Goal: Book appointment/travel/reservation

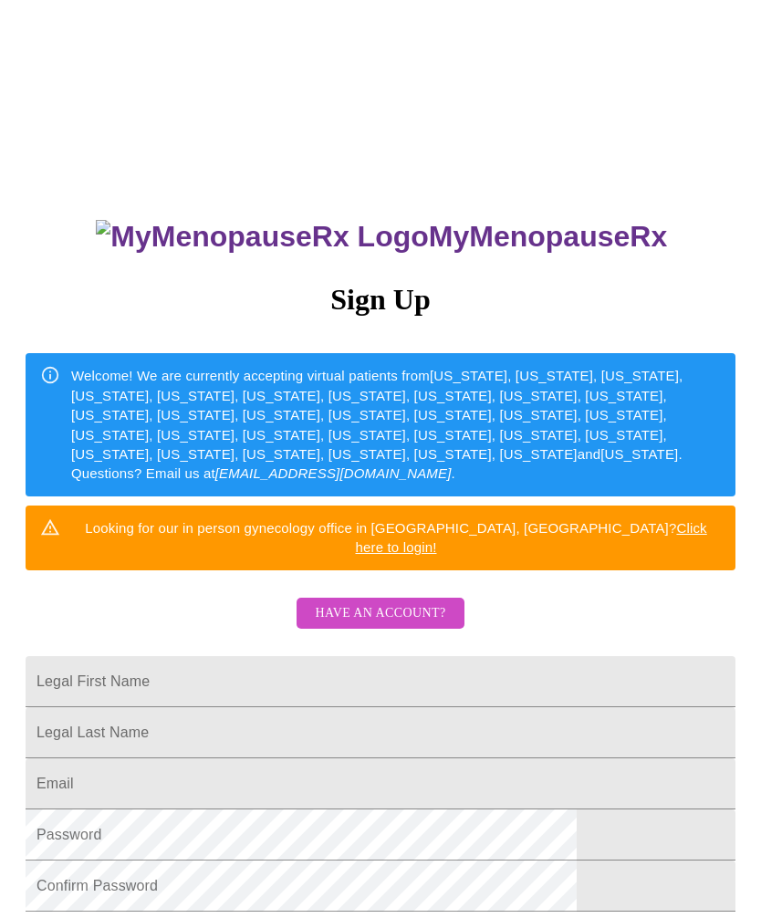
click at [425, 598] on button "Have an account?" at bounding box center [380, 614] width 167 height 32
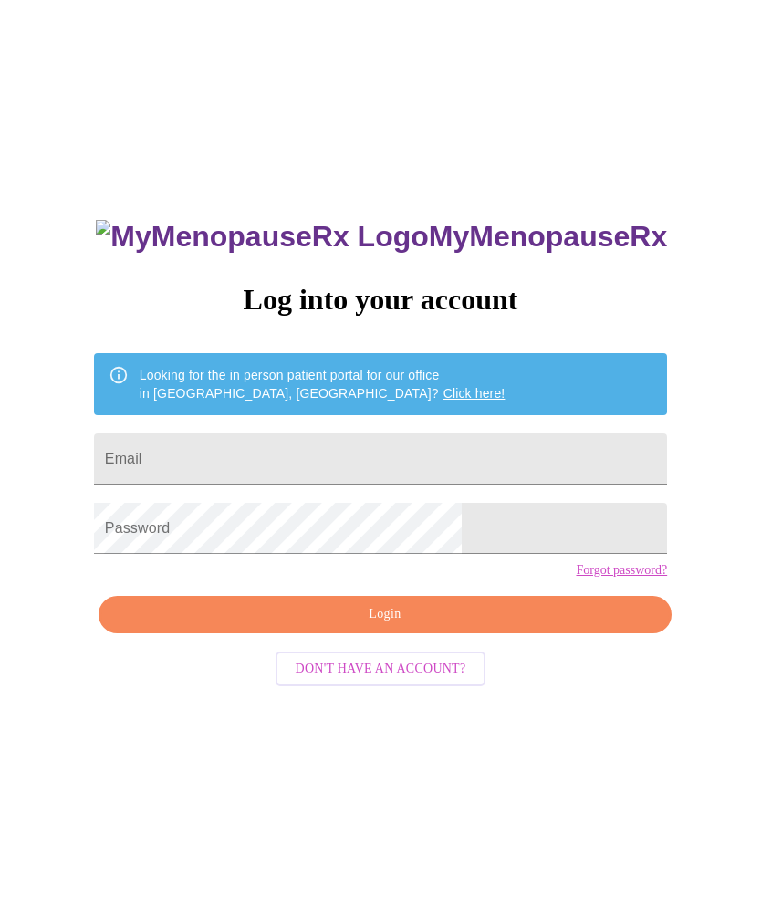
click at [443, 454] on input "Email" at bounding box center [380, 459] width 573 height 51
type input "[EMAIL_ADDRESS][DOMAIN_NAME]"
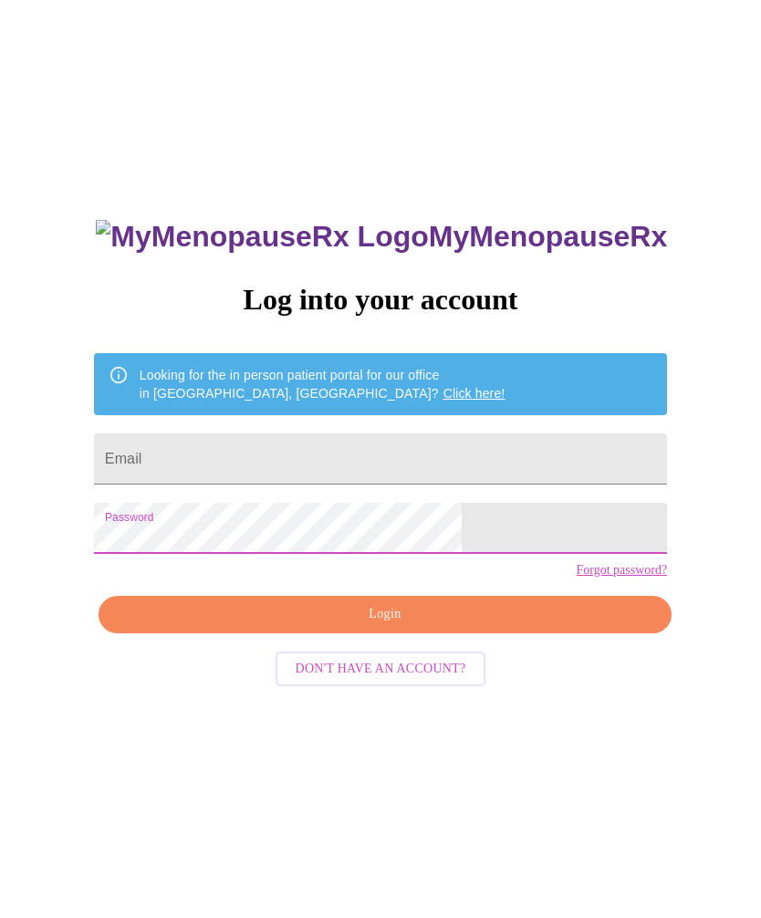
click at [371, 459] on input "Email" at bounding box center [380, 459] width 573 height 51
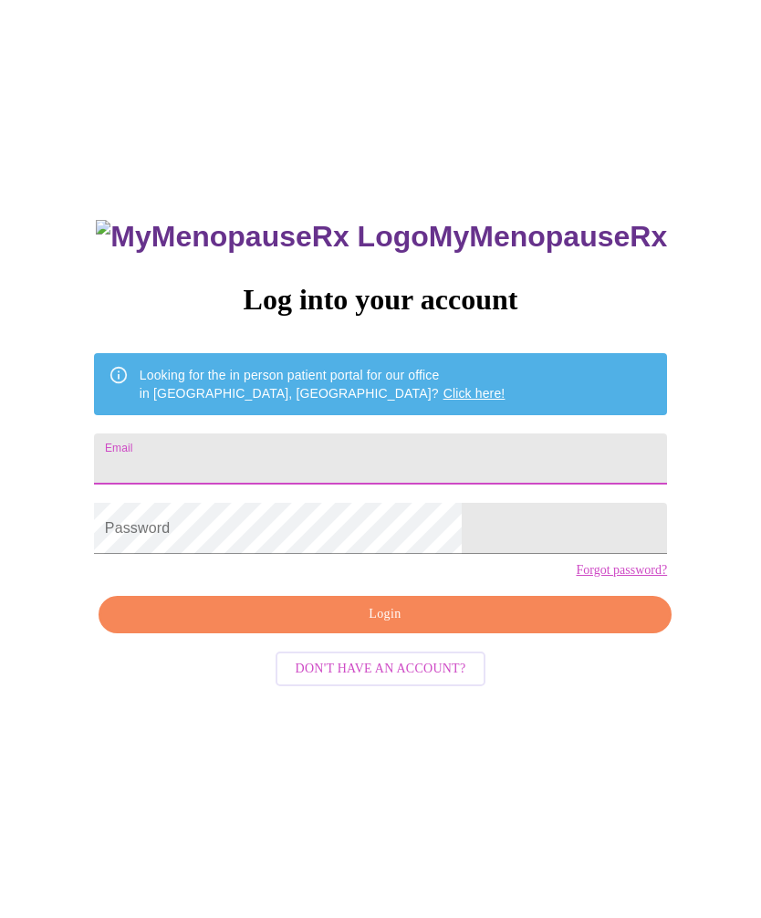
click at [324, 449] on input "Email" at bounding box center [380, 459] width 573 height 51
click at [428, 474] on input "Email" at bounding box center [380, 459] width 573 height 51
type input "[EMAIL_ADDRESS][DOMAIN_NAME]"
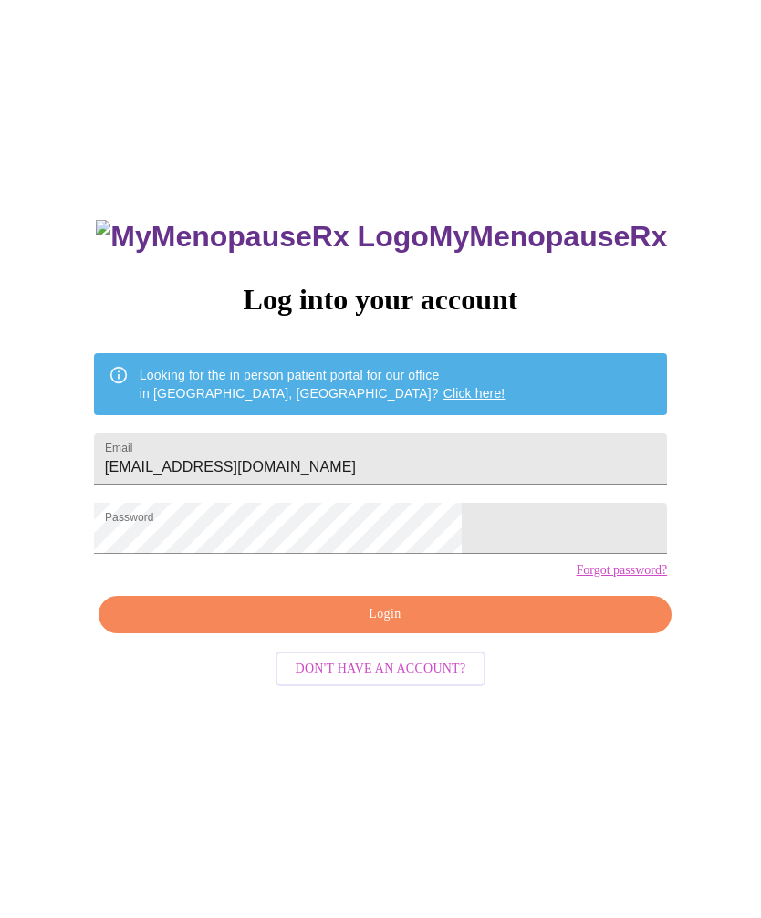
click at [447, 626] on span "Login" at bounding box center [385, 614] width 531 height 23
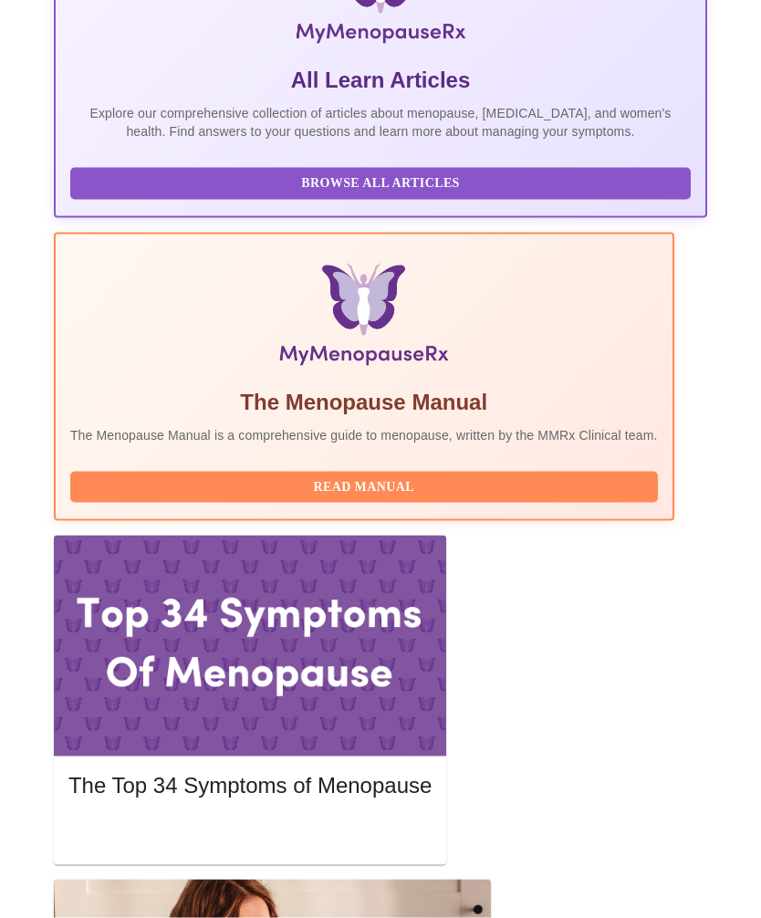
scroll to position [453, 0]
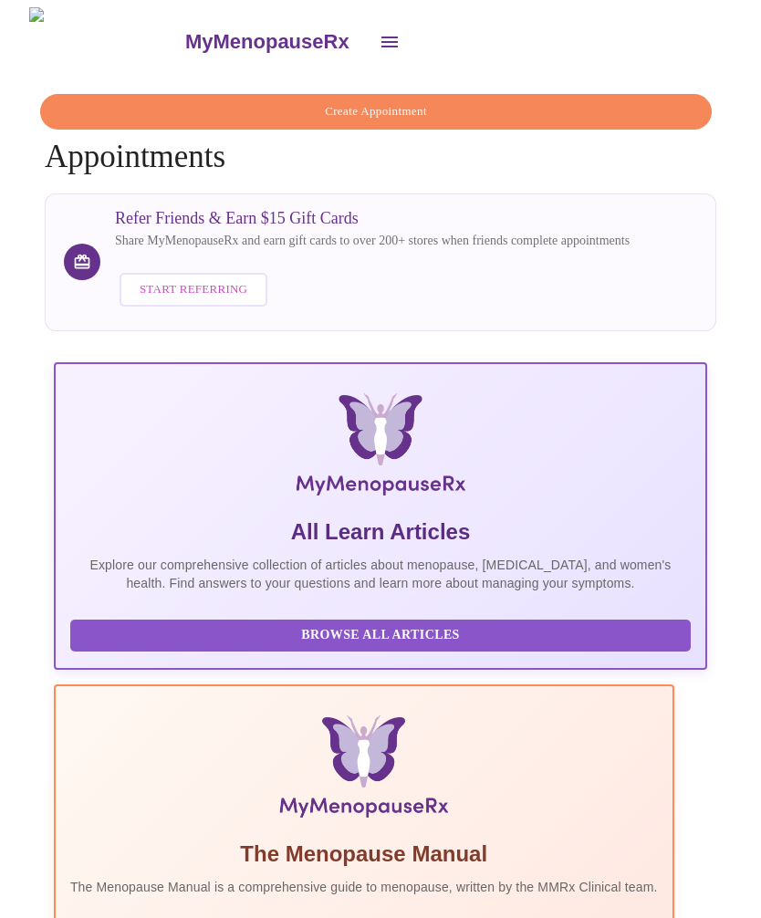
click at [381, 37] on icon "open drawer" at bounding box center [389, 42] width 16 height 11
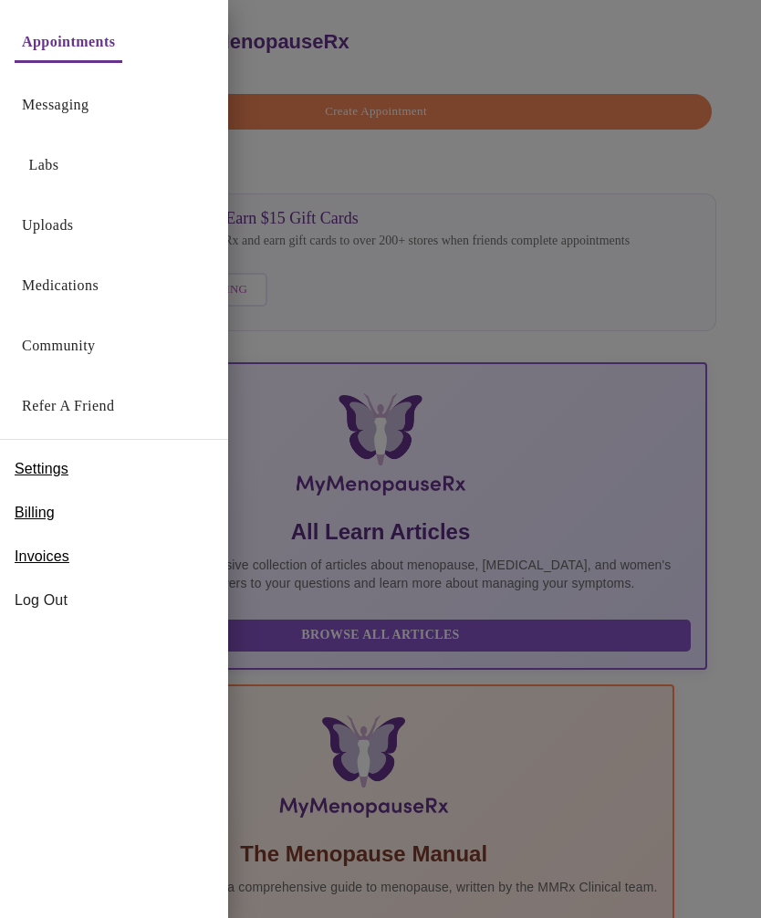
click at [48, 162] on link "Labs" at bounding box center [44, 165] width 30 height 26
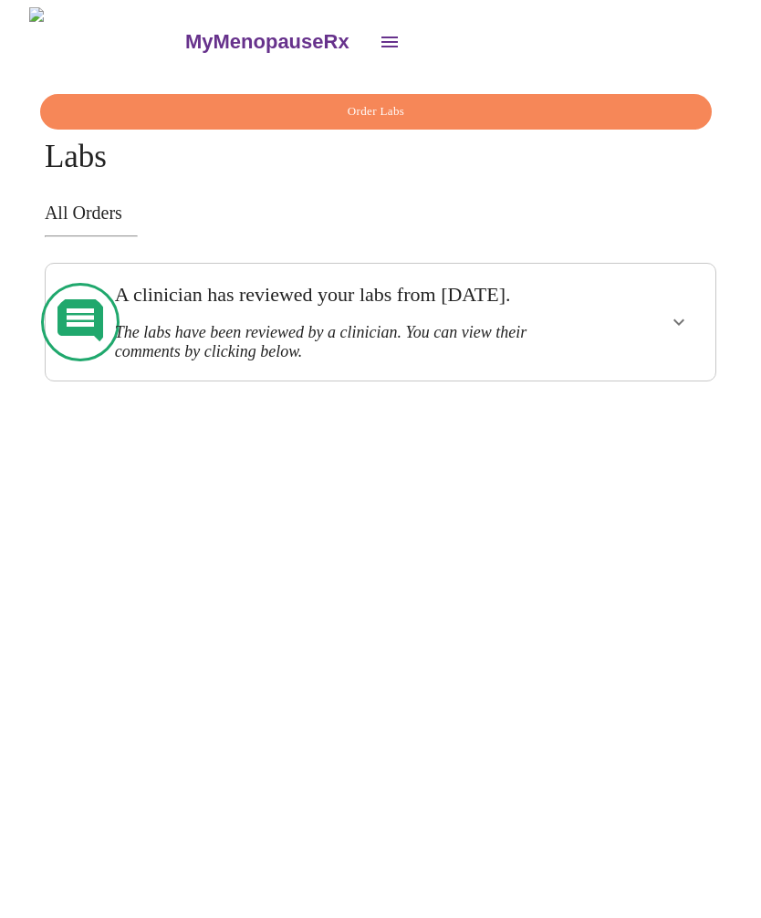
click at [71, 208] on h3 "All Orders" at bounding box center [381, 213] width 672 height 21
click at [110, 104] on span "Order Labs" at bounding box center [376, 111] width 630 height 21
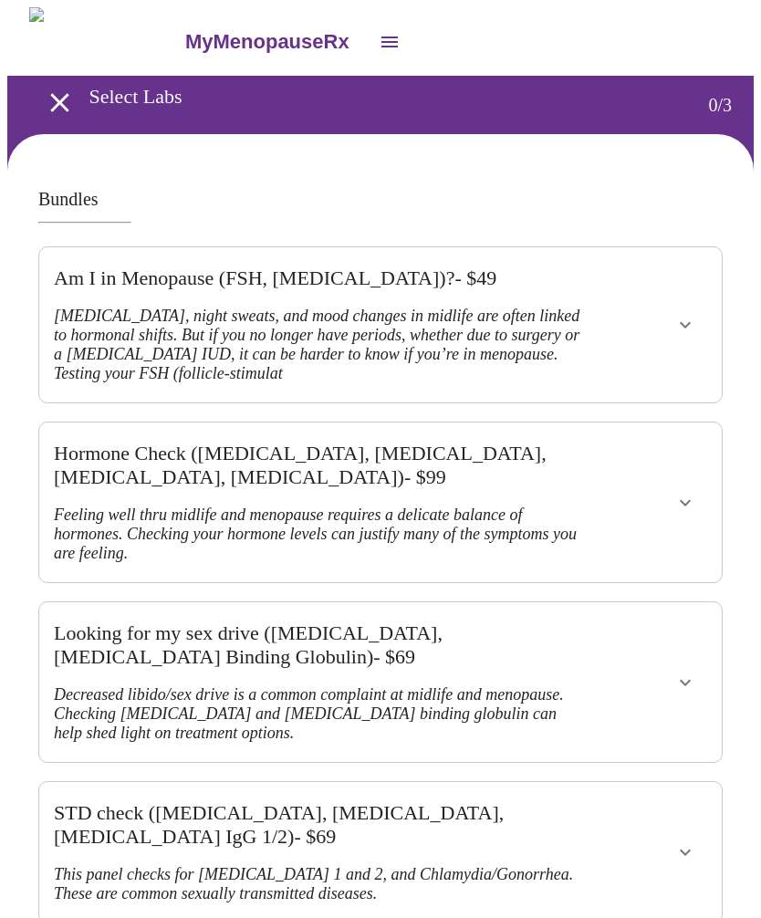
click at [368, 32] on button "open drawer" at bounding box center [390, 42] width 44 height 44
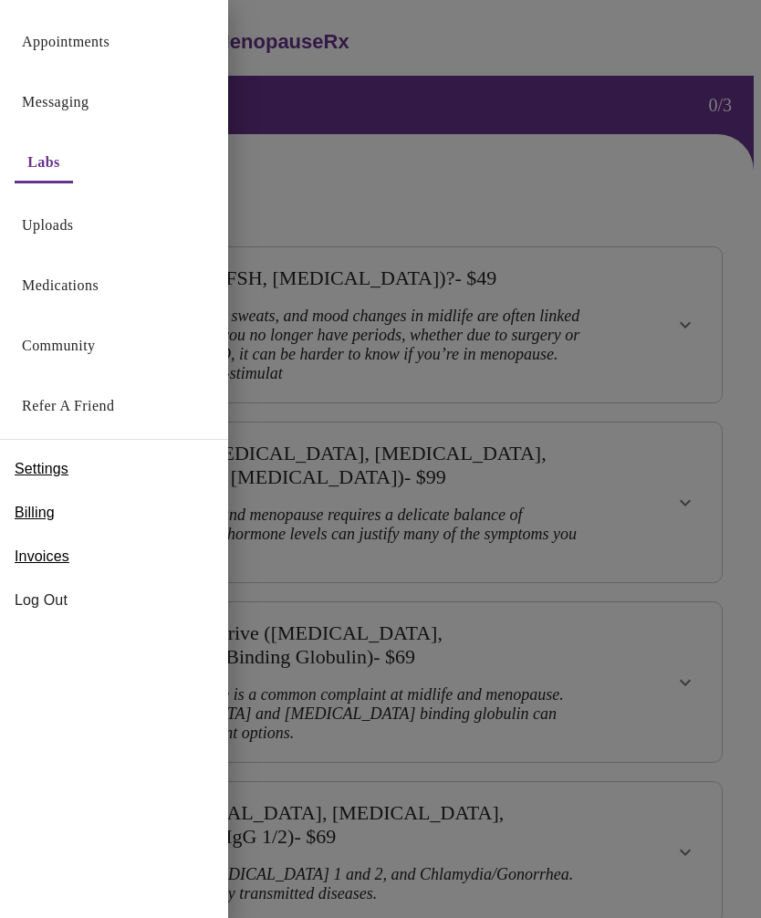
click at [86, 286] on link "Medications" at bounding box center [60, 286] width 77 height 26
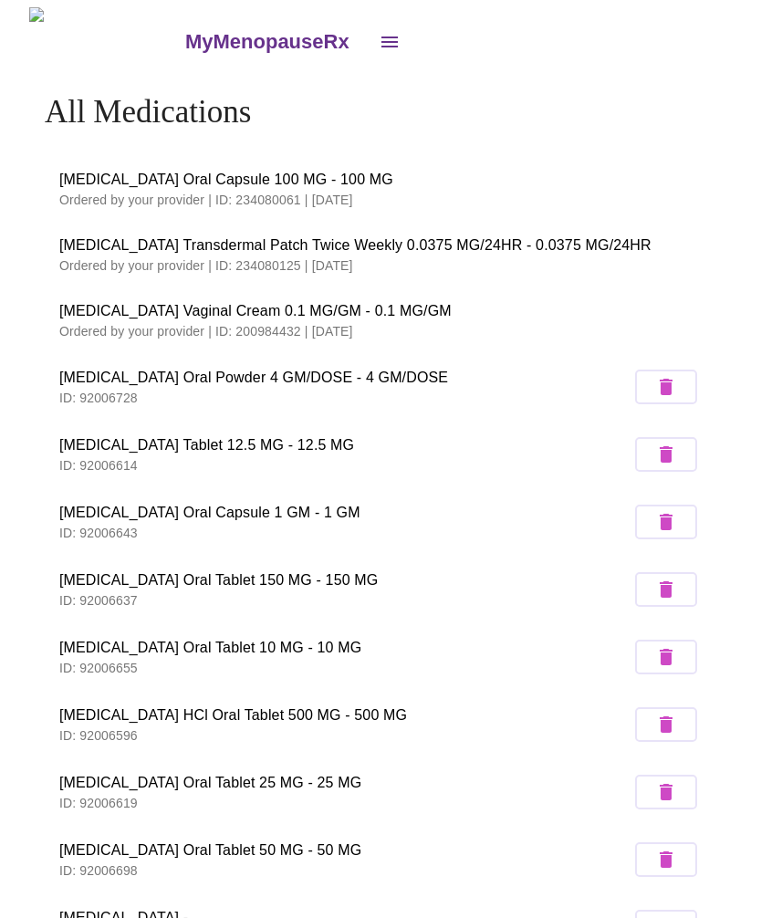
click at [379, 37] on icon "open drawer" at bounding box center [390, 42] width 22 height 22
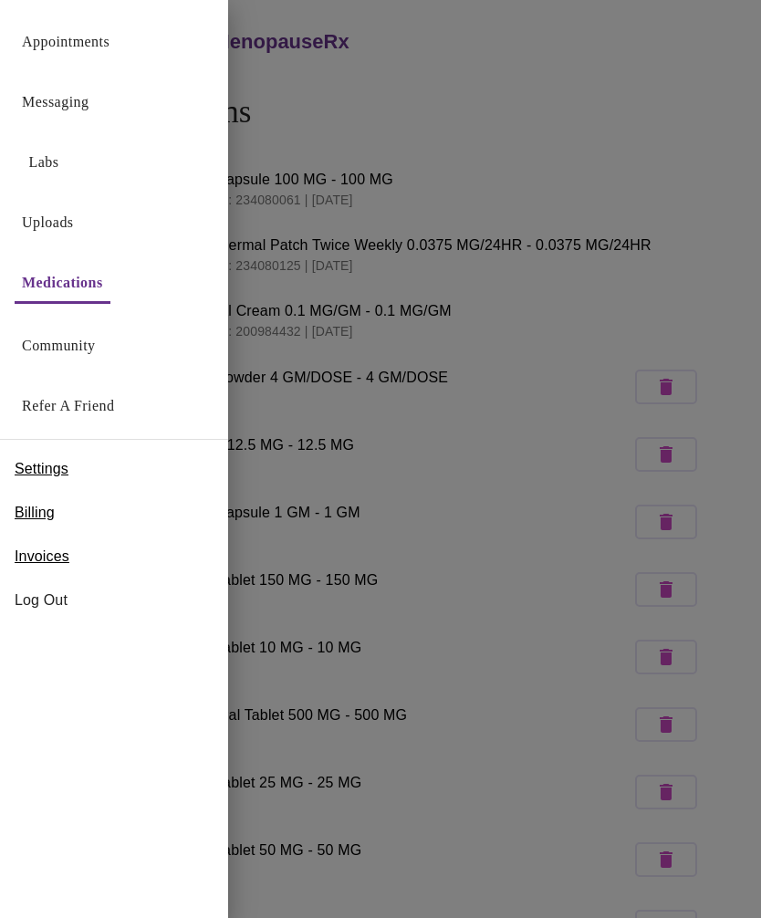
click at [110, 43] on link "Appointments" at bounding box center [66, 42] width 88 height 26
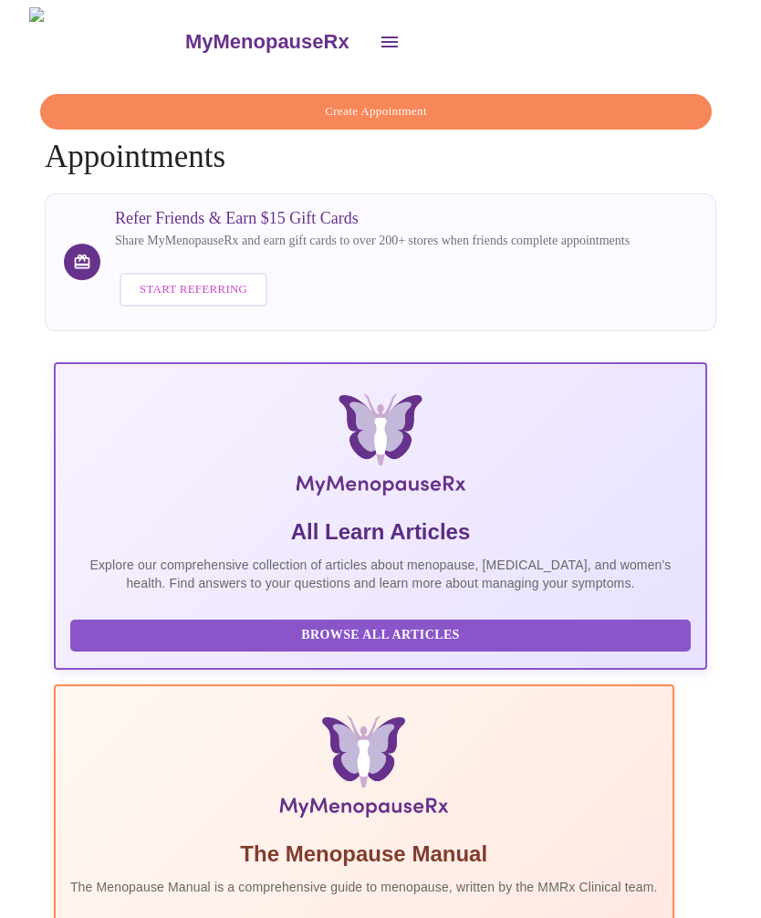
scroll to position [0, 1233]
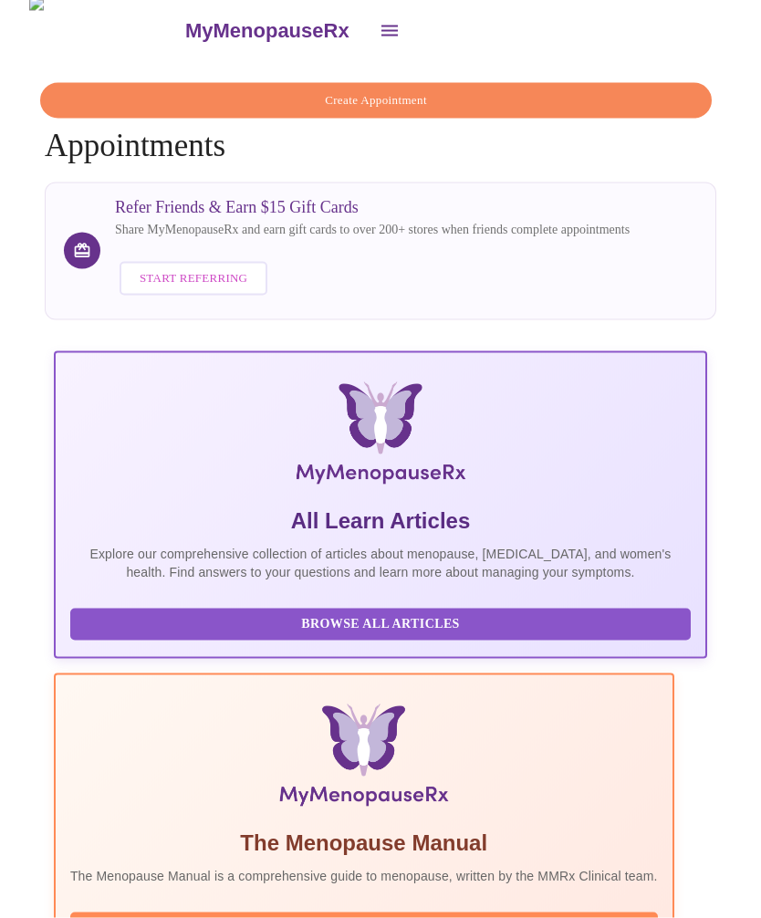
scroll to position [0, 0]
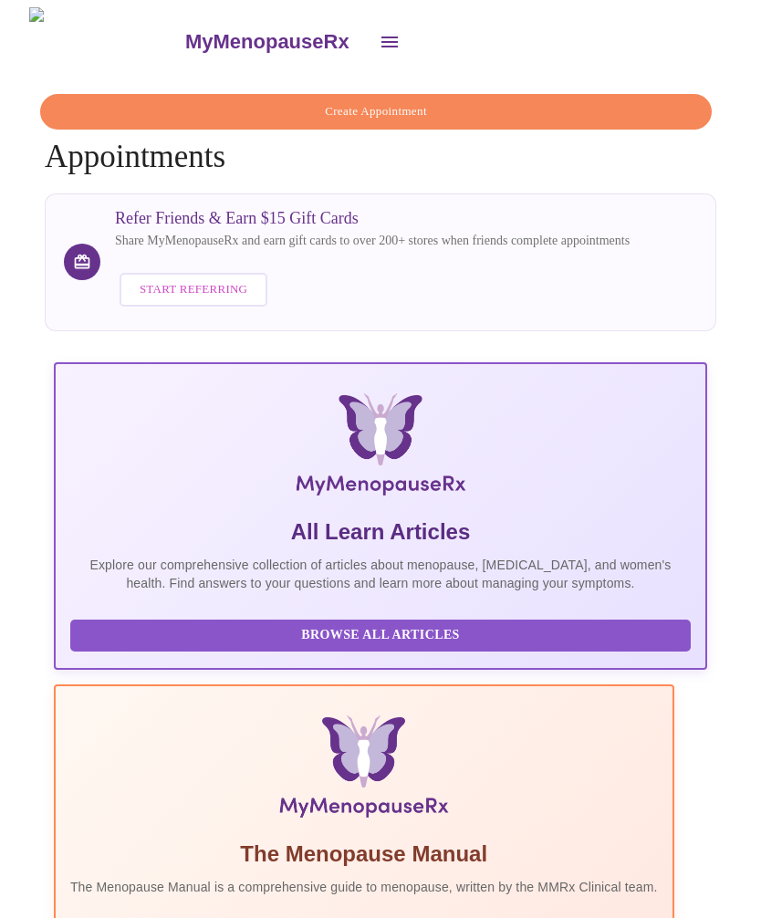
click at [379, 33] on icon "open drawer" at bounding box center [390, 42] width 22 height 22
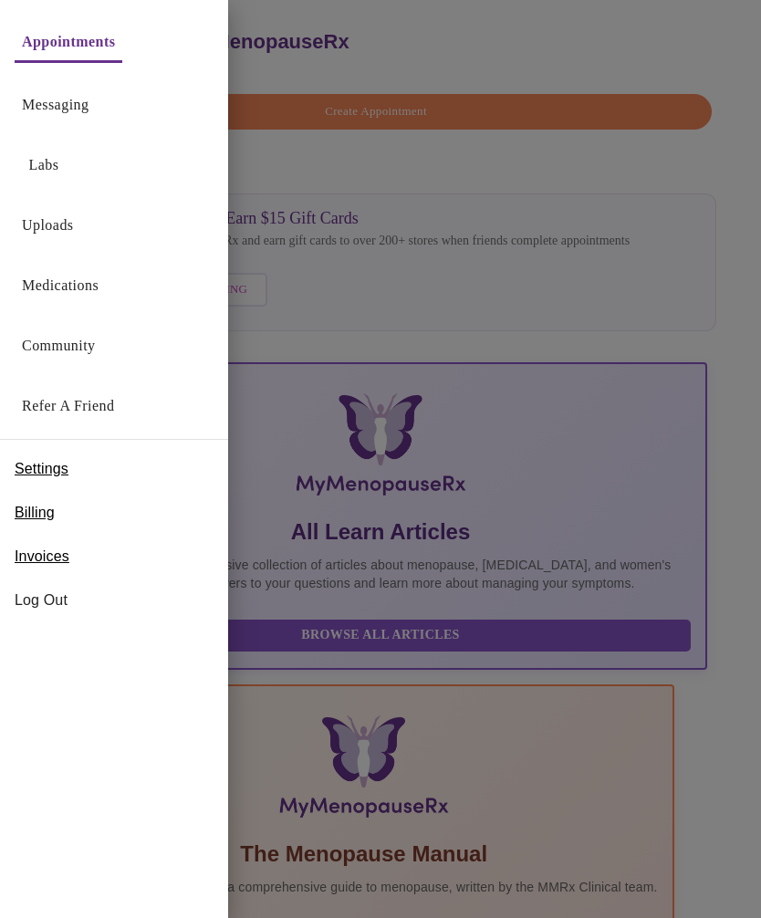
click at [423, 112] on div at bounding box center [380, 459] width 761 height 918
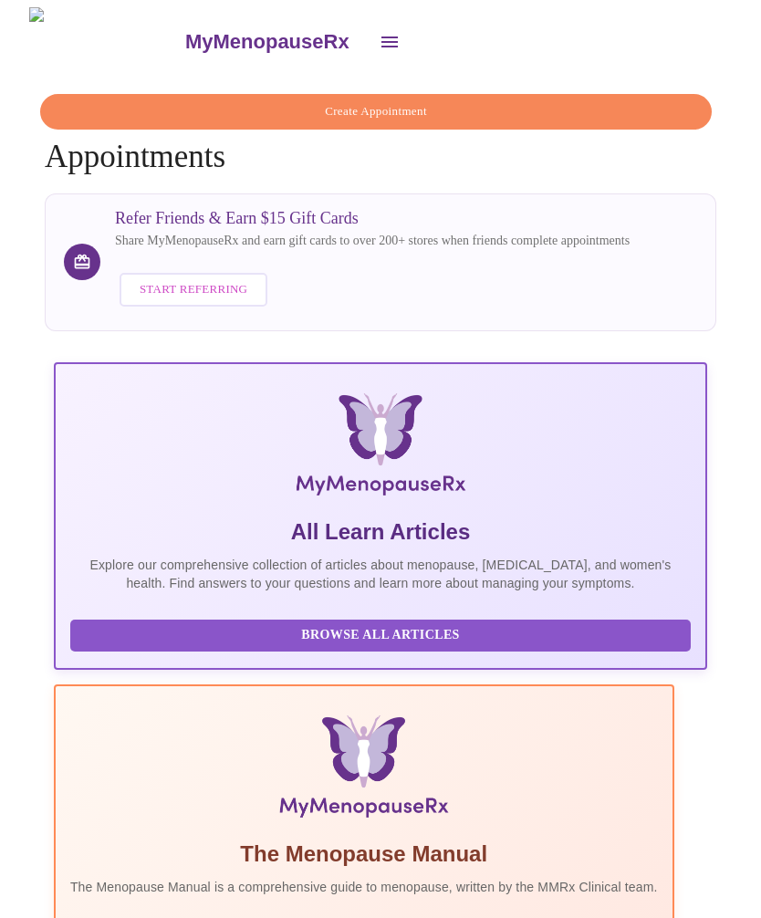
click at [434, 105] on span "Create Appointment" at bounding box center [376, 111] width 630 height 21
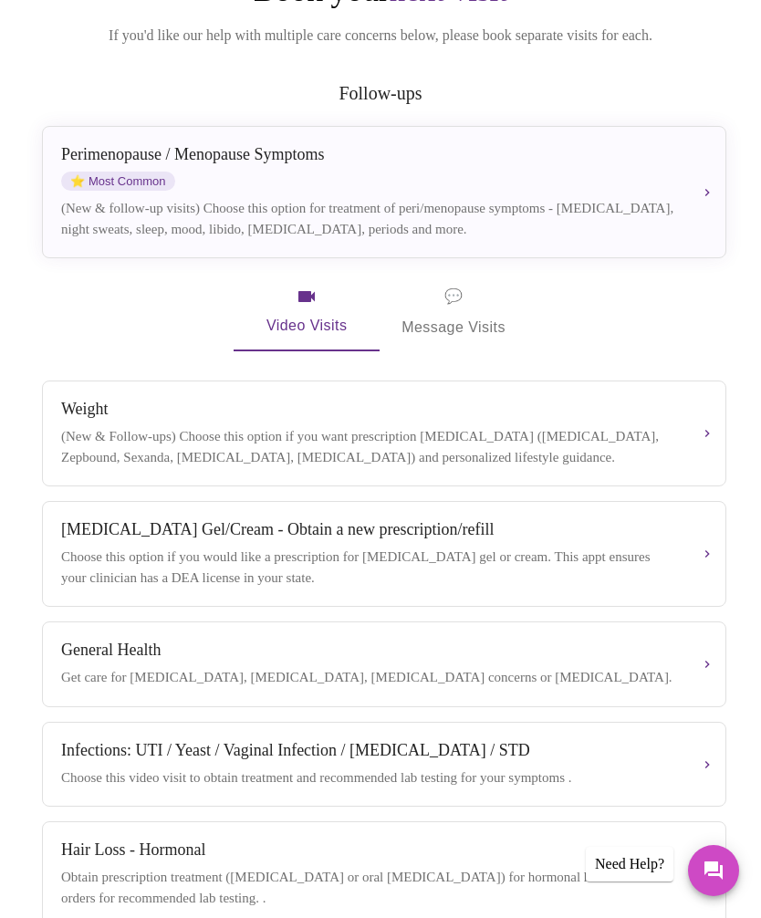
scroll to position [229, 0]
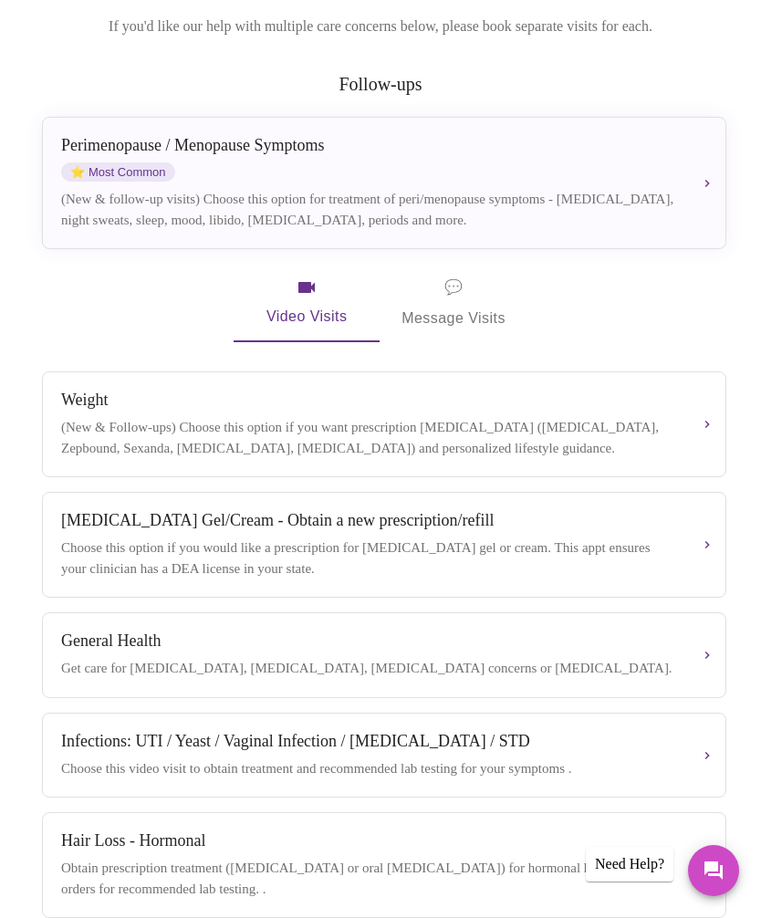
click at [705, 432] on button "Weight (New & Follow-ups) Choose this option if you want prescription weight ma…" at bounding box center [384, 424] width 685 height 106
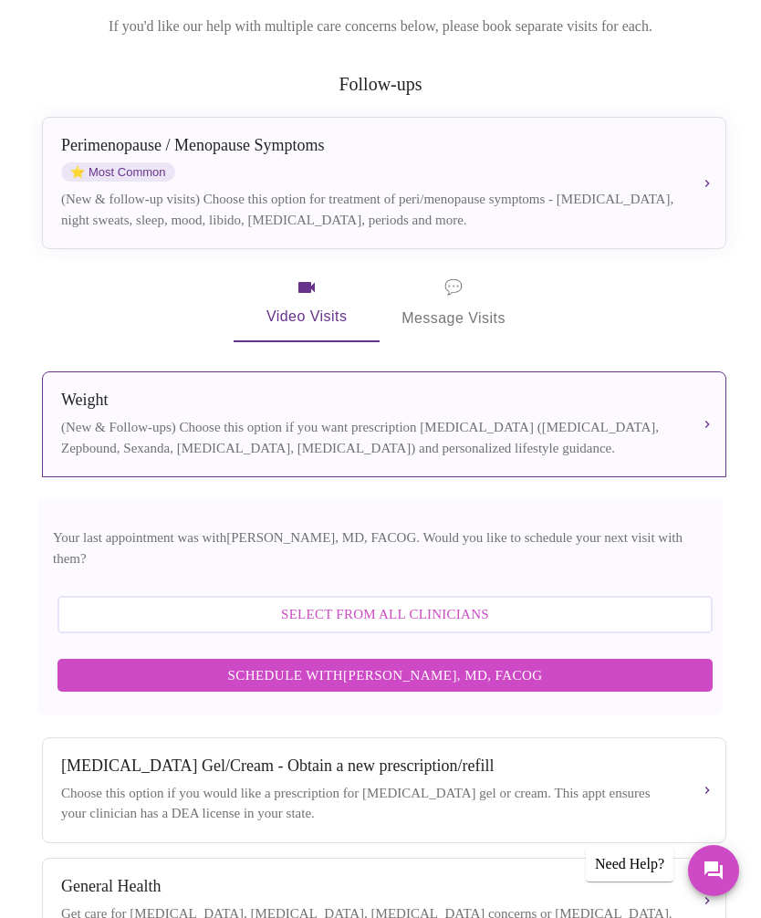
click at [504, 604] on span "Select from All Clinicians" at bounding box center [385, 614] width 615 height 24
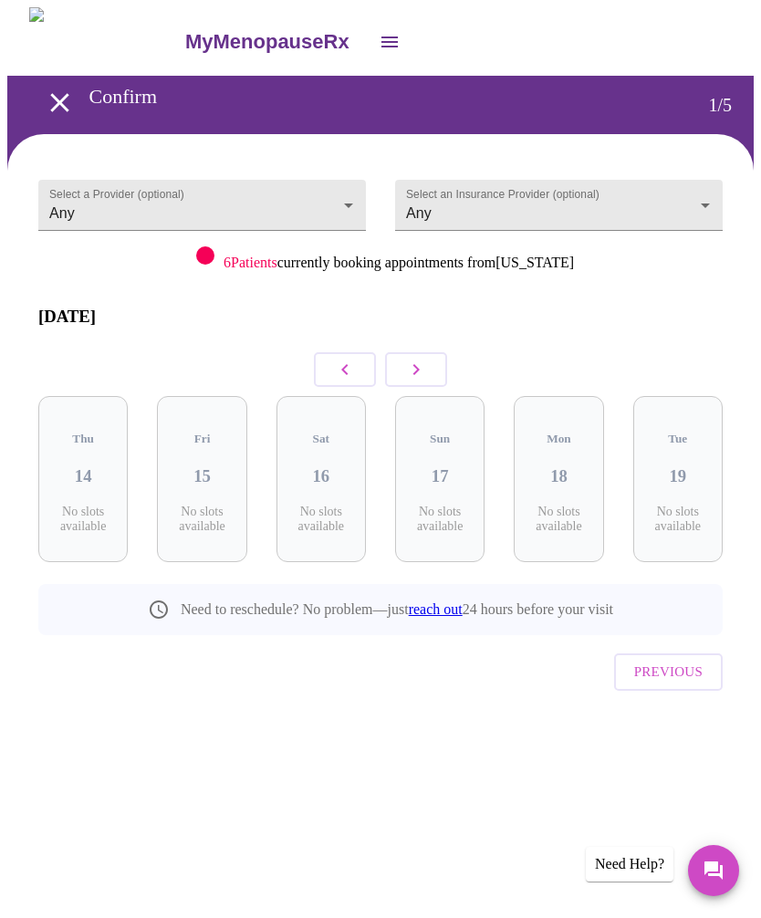
scroll to position [0, 0]
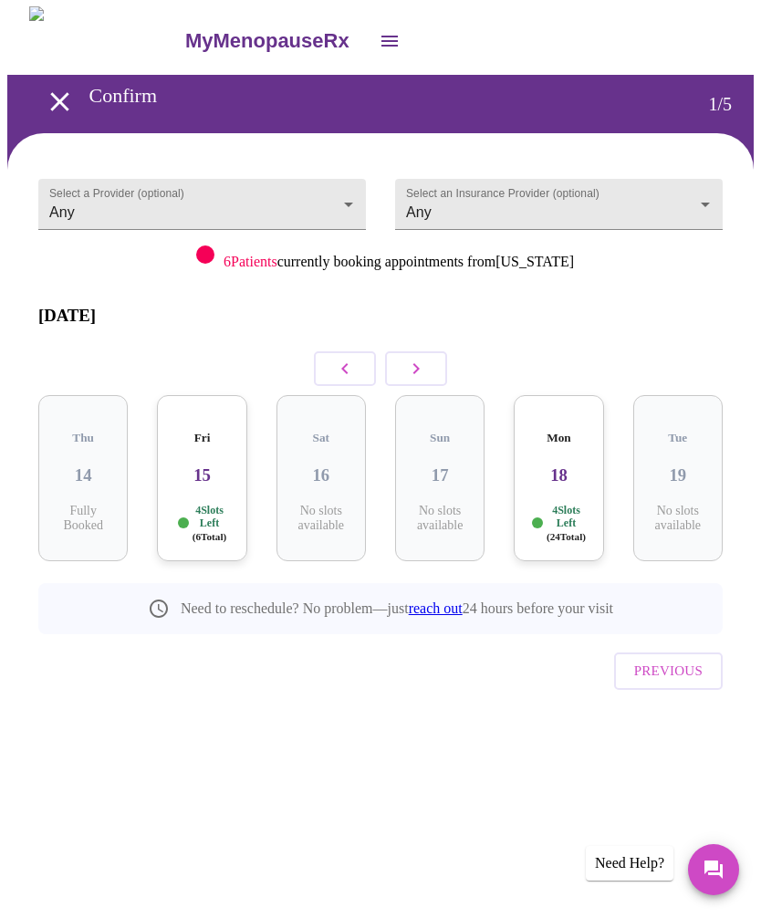
click at [340, 201] on body "MyMenopauseRx Confirm 1 / 5 Select a Provider (optional) Any Any Select an Insu…" at bounding box center [380, 394] width 747 height 775
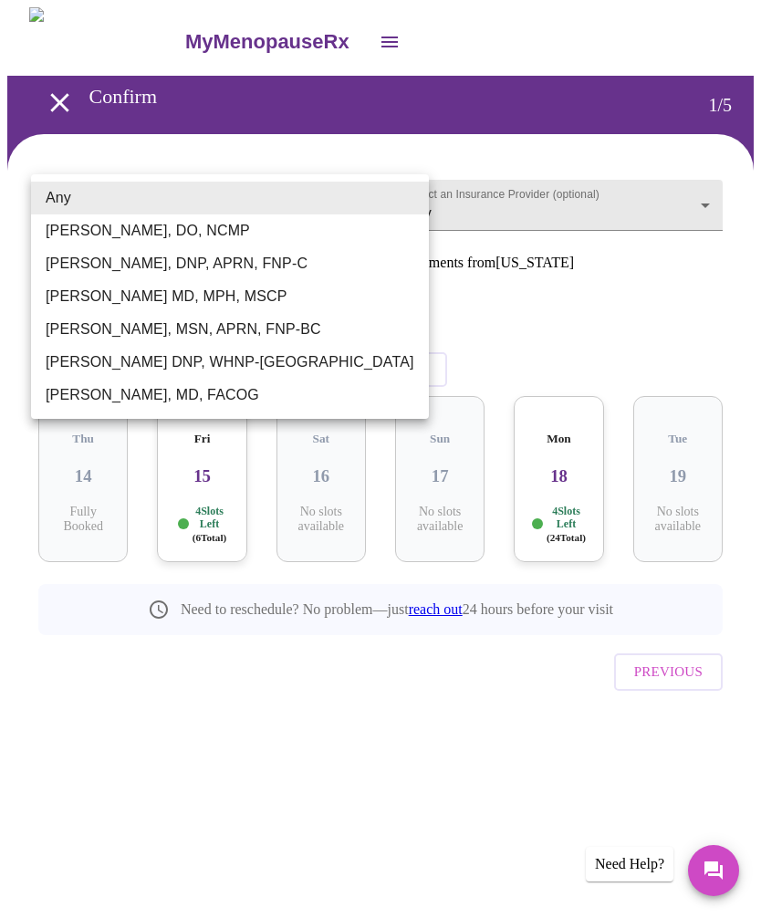
click at [561, 643] on div at bounding box center [380, 459] width 761 height 918
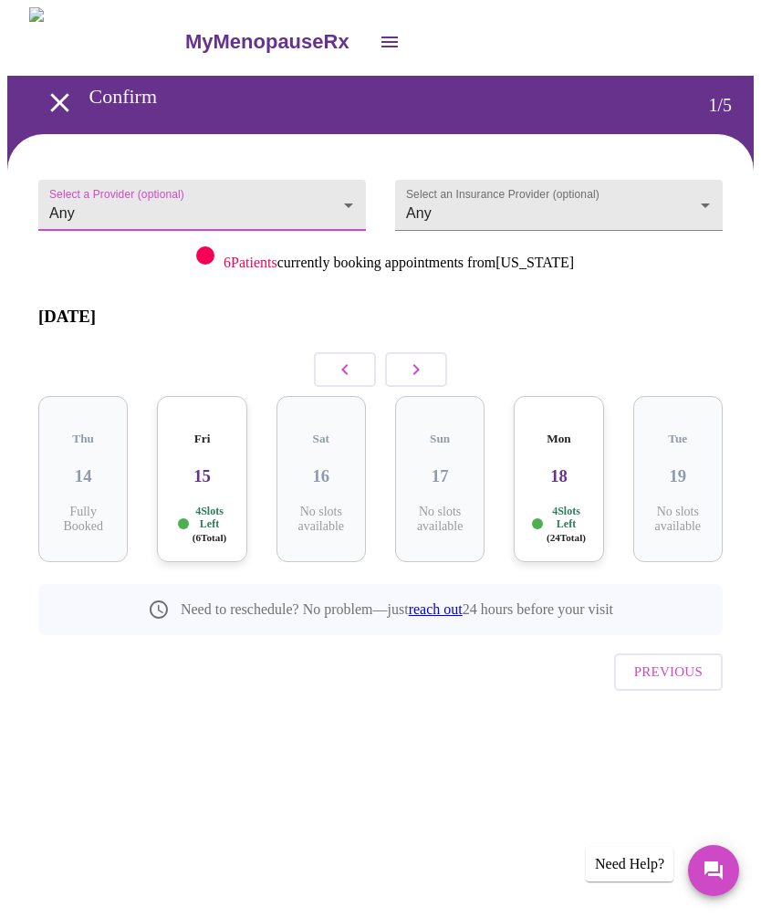
click at [47, 96] on icon "open drawer" at bounding box center [60, 103] width 32 height 32
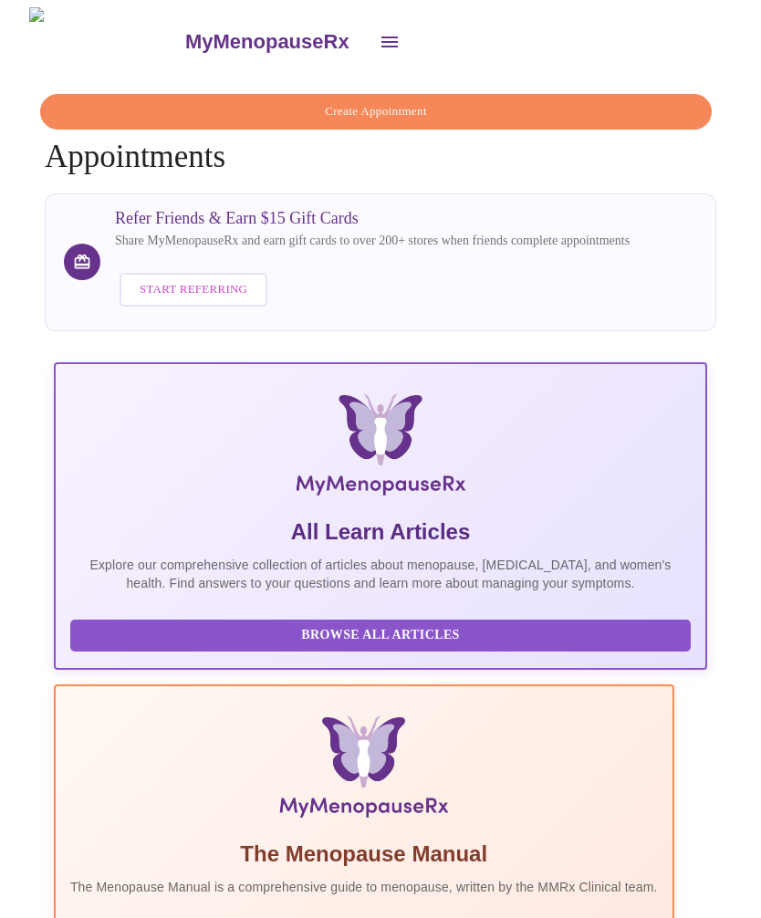
click at [379, 33] on icon "open drawer" at bounding box center [390, 42] width 22 height 22
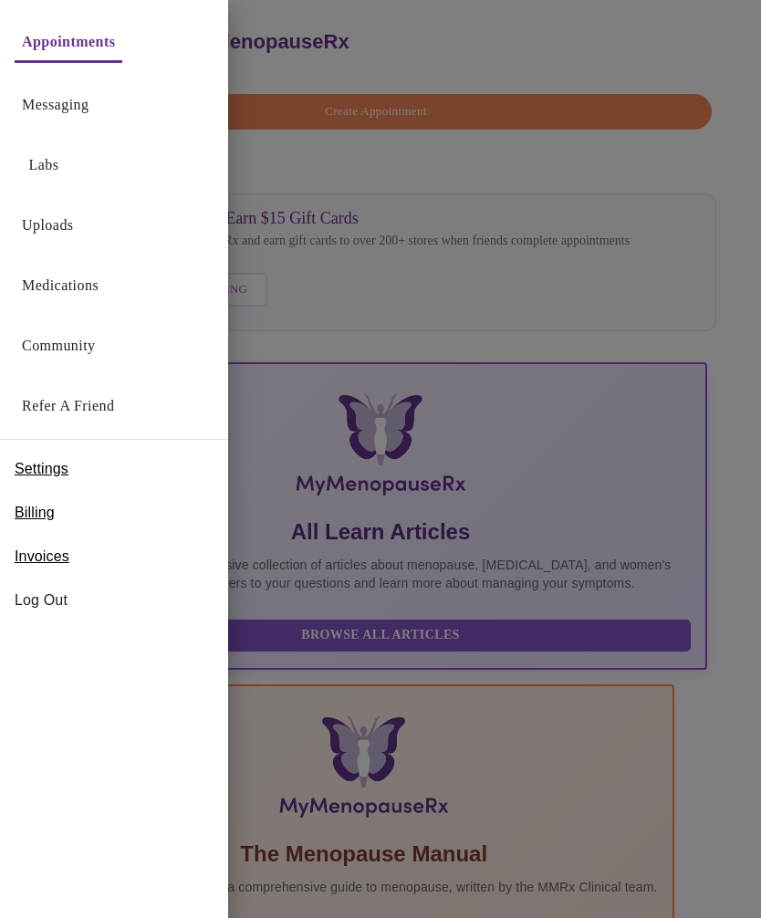
click at [40, 606] on span "Log Out" at bounding box center [114, 601] width 199 height 22
